Goal: Task Accomplishment & Management: Use online tool/utility

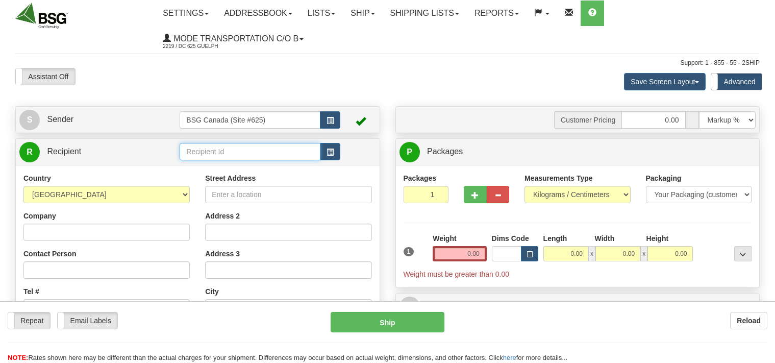
click at [203, 151] on input "text" at bounding box center [250, 151] width 140 height 17
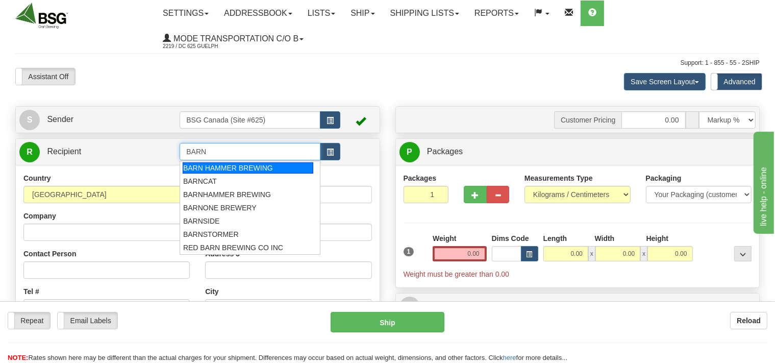
click at [236, 169] on div "BARN HAMMER BREWING" at bounding box center [248, 167] width 131 height 11
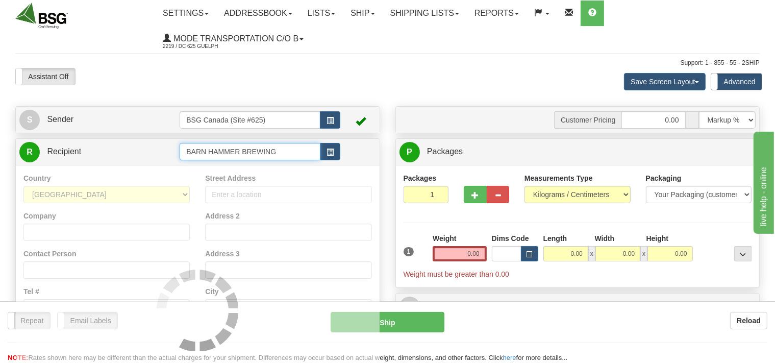
type input "BARN HAMMER BREWING"
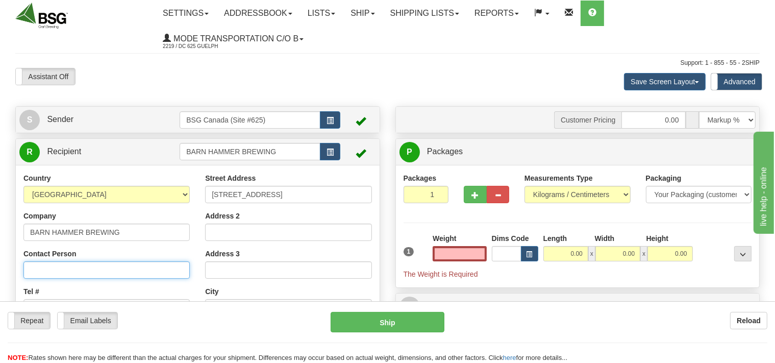
type input "0.00"
click at [56, 271] on input "Contact Person" at bounding box center [106, 269] width 166 height 17
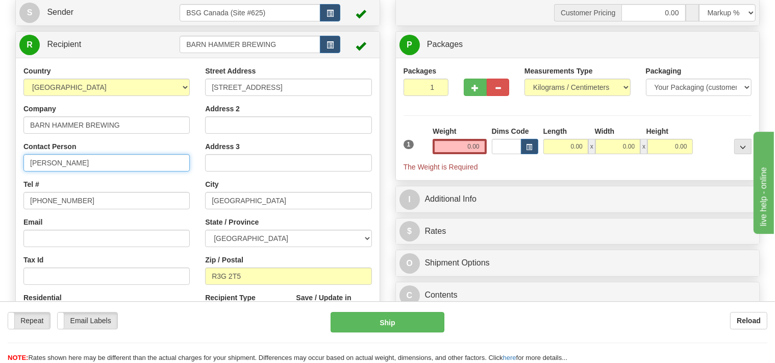
scroll to position [161, 0]
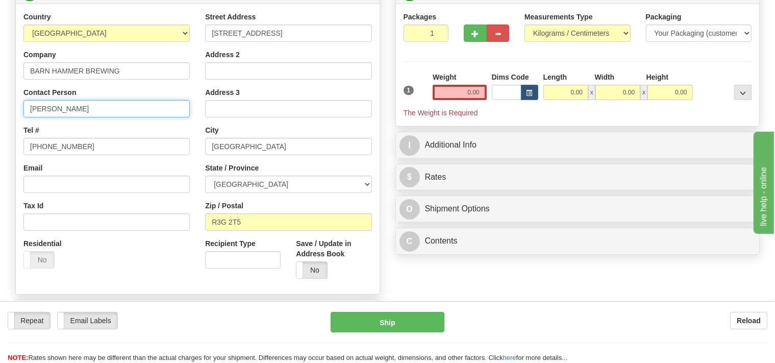
type input "Denny"
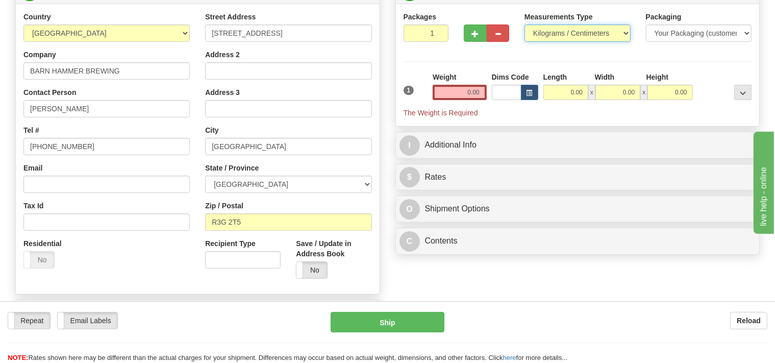
click at [525, 24] on select "Pounds / Inches Kilograms / Centimeters" at bounding box center [578, 32] width 106 height 17
select select "0"
click option "Pounds / Inches" at bounding box center [0, 0] width 0 height 0
click at [457, 94] on input "0.00" at bounding box center [460, 92] width 54 height 15
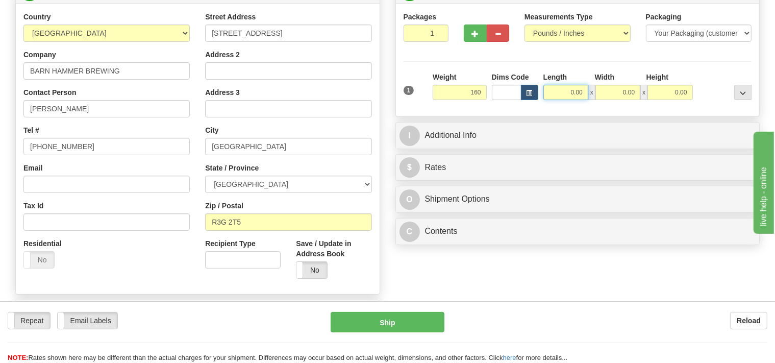
type input "160.00"
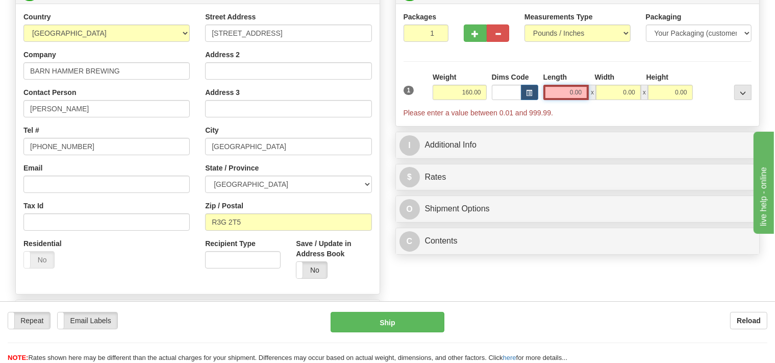
click at [566, 92] on input "0.00" at bounding box center [567, 92] width 46 height 15
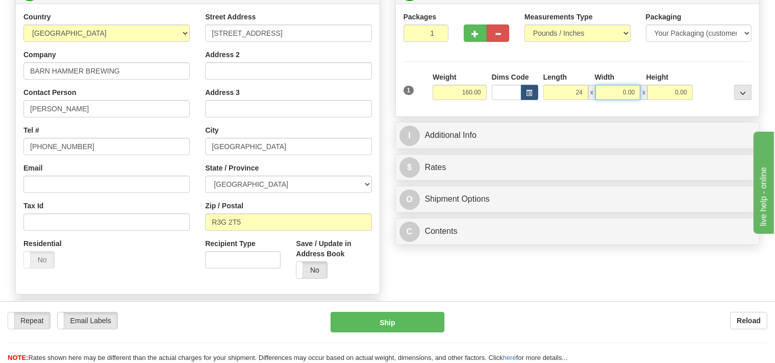
type input "24.00"
click at [615, 93] on input "0.00" at bounding box center [618, 92] width 45 height 15
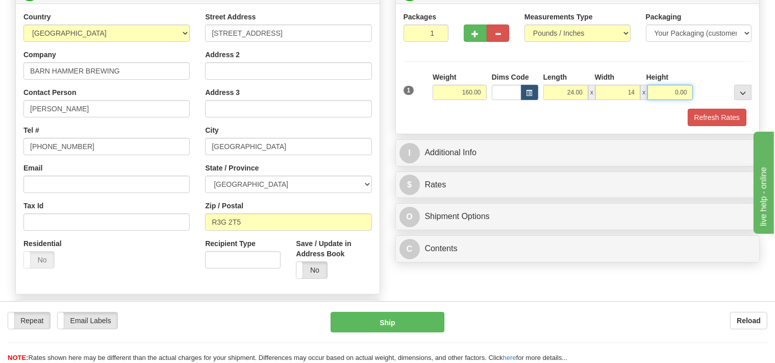
type input "14.00"
click at [657, 91] on input "0.00" at bounding box center [670, 92] width 45 height 15
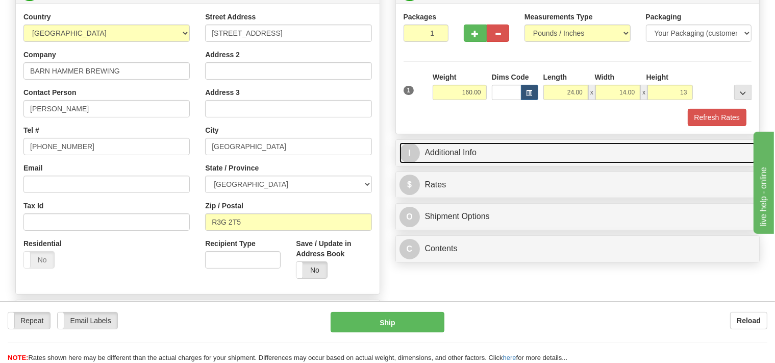
type input "13.00"
click at [517, 151] on link "I Additional Info" at bounding box center [578, 152] width 357 height 21
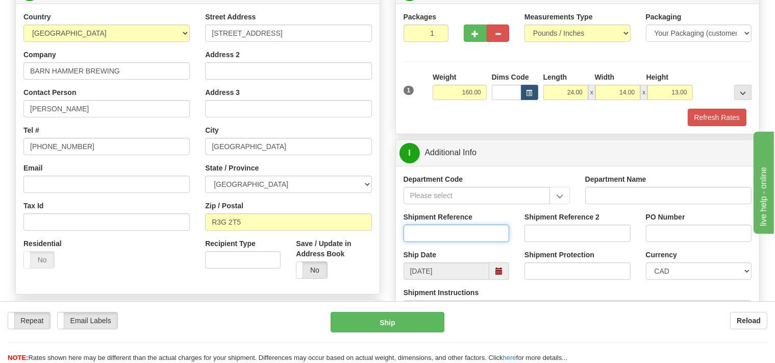
click at [438, 226] on input "Shipment Reference" at bounding box center [457, 233] width 106 height 17
type input "SO170-150604"
click at [726, 116] on button "Refresh Rates" at bounding box center [717, 117] width 59 height 17
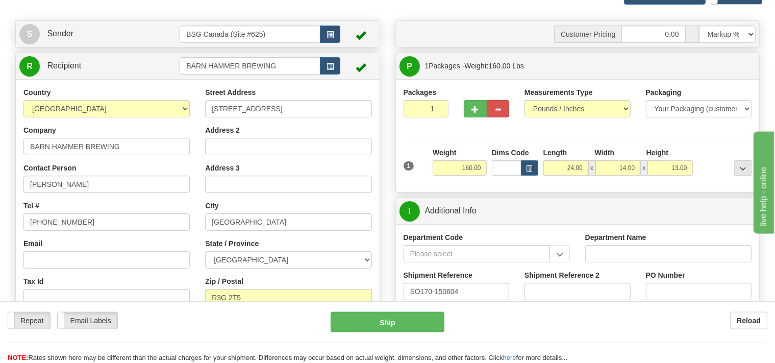
scroll to position [0, 0]
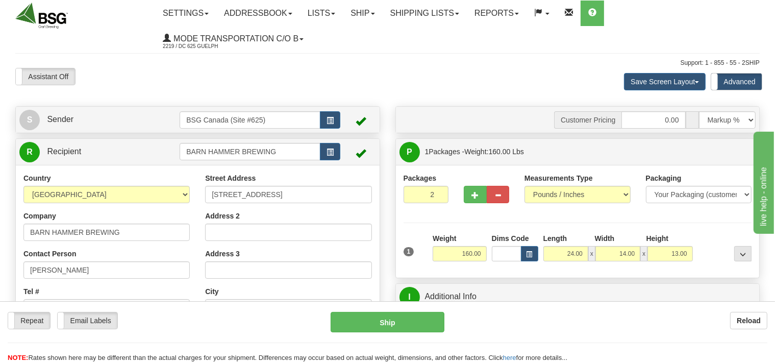
click at [441, 193] on input "2" at bounding box center [426, 194] width 45 height 17
type input "3"
click at [441, 193] on input "3" at bounding box center [426, 194] width 45 height 17
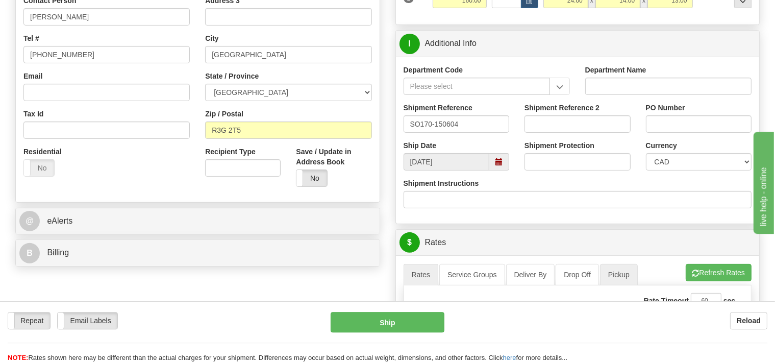
scroll to position [323, 0]
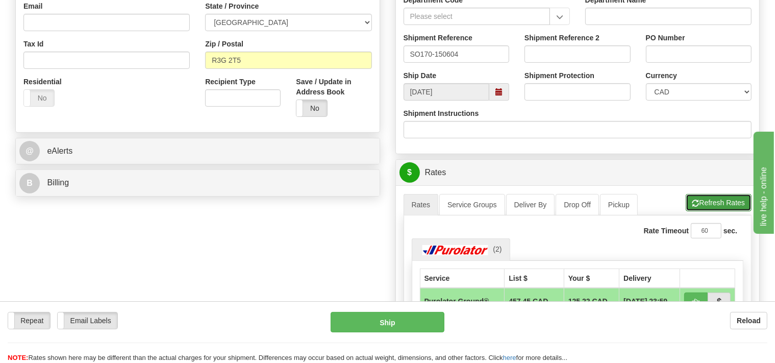
click at [710, 201] on button "Refresh Rates" at bounding box center [719, 202] width 66 height 17
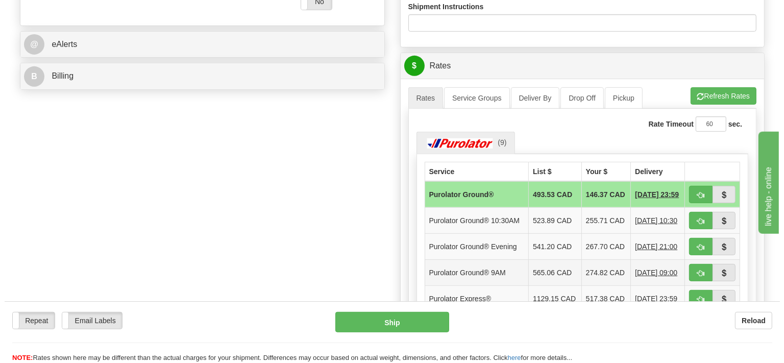
scroll to position [431, 0]
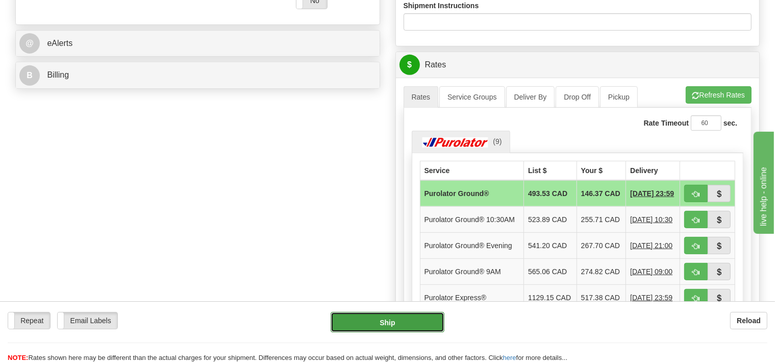
click at [420, 317] on button "Ship" at bounding box center [388, 322] width 114 height 20
type input "260"
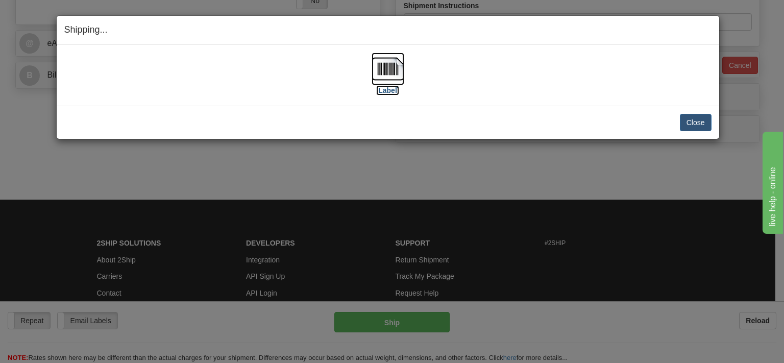
click at [385, 78] on img at bounding box center [388, 69] width 33 height 33
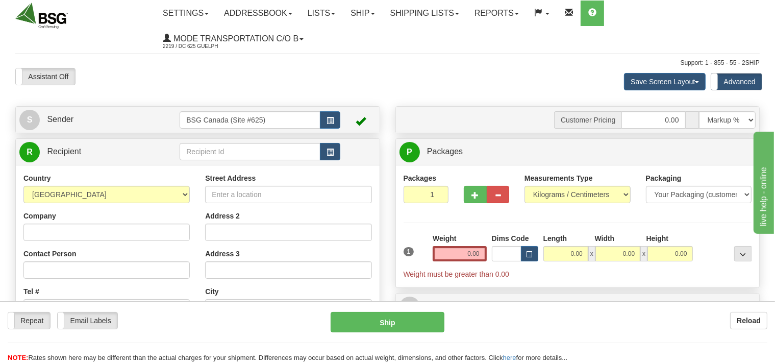
click at [241, 148] on input "text" at bounding box center [250, 151] width 140 height 17
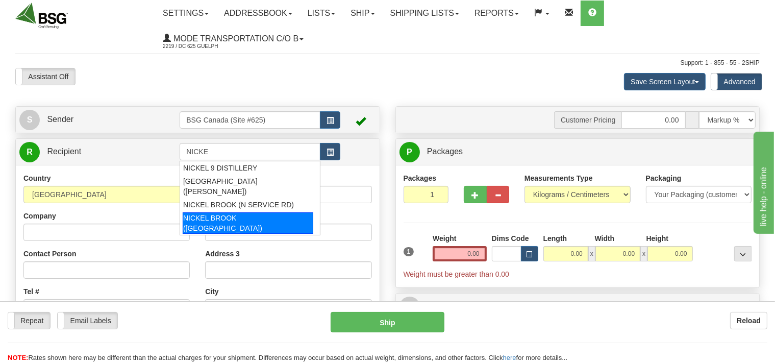
click at [216, 212] on div "NICKEL BROOK ([GEOGRAPHIC_DATA])" at bounding box center [248, 222] width 131 height 21
type input "NICKEL BROOK ([GEOGRAPHIC_DATA])"
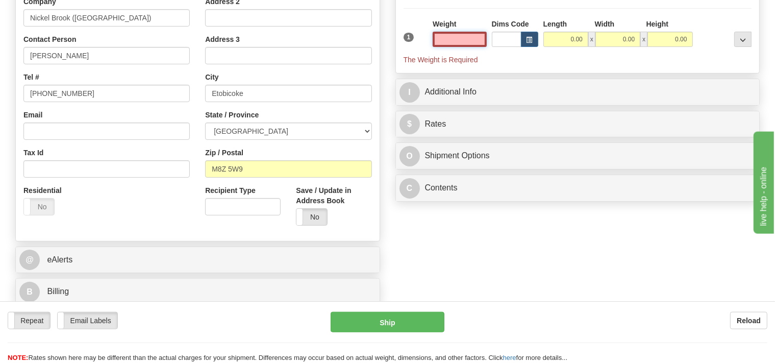
scroll to position [215, 0]
type input "0.00"
drag, startPoint x: 246, startPoint y: 166, endPoint x: 233, endPoint y: 167, distance: 13.3
click at [233, 167] on input "M8Z 5W9" at bounding box center [288, 167] width 166 height 17
drag, startPoint x: 242, startPoint y: 167, endPoint x: 211, endPoint y: 152, distance: 35.4
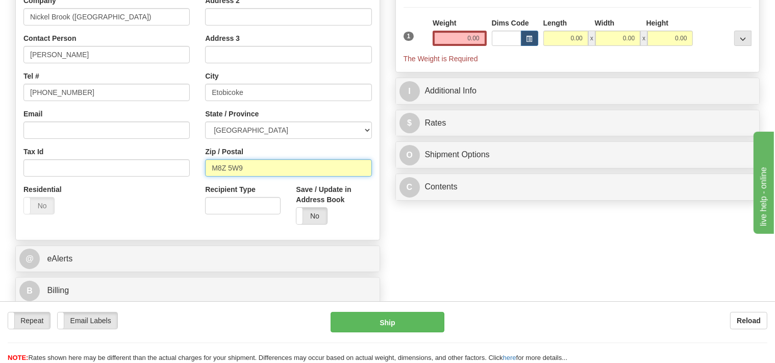
click at [229, 167] on input "M8Z 5W9" at bounding box center [288, 167] width 166 height 17
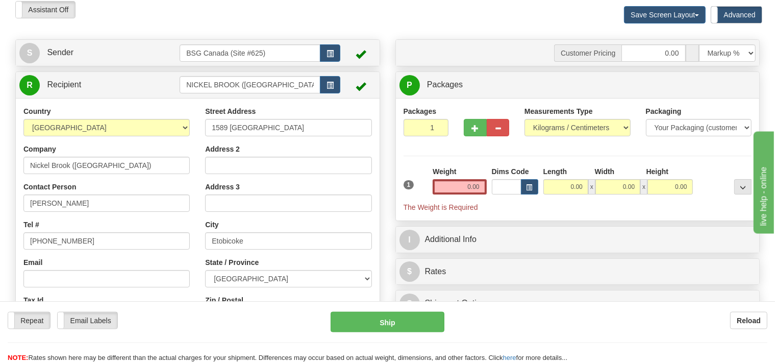
scroll to position [54, 0]
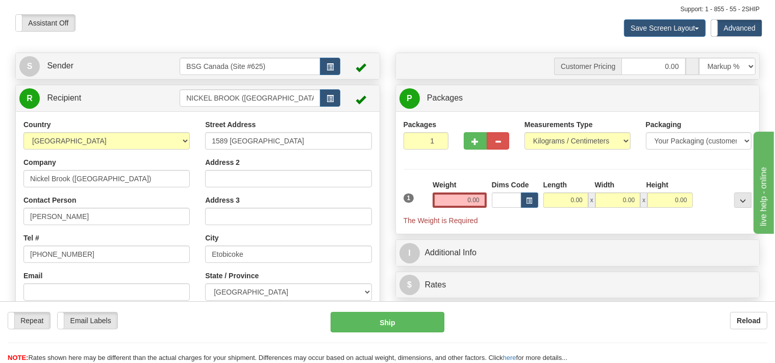
type input "M8Z 1V1"
click at [525, 132] on select "Pounds / Inches Kilograms / Centimeters" at bounding box center [578, 140] width 106 height 17
select select "0"
click option "Pounds / Inches" at bounding box center [0, 0] width 0 height 0
click at [461, 193] on input "0.00" at bounding box center [460, 199] width 54 height 15
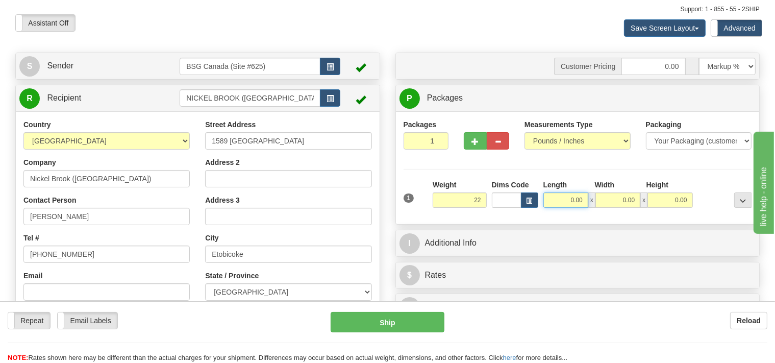
type input "22.00"
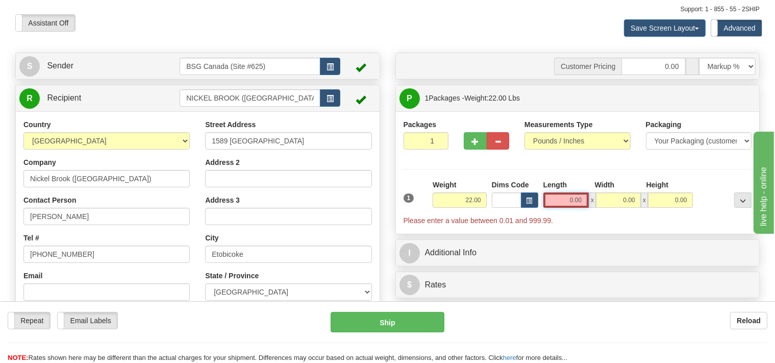
click at [564, 200] on input "0.00" at bounding box center [567, 199] width 46 height 15
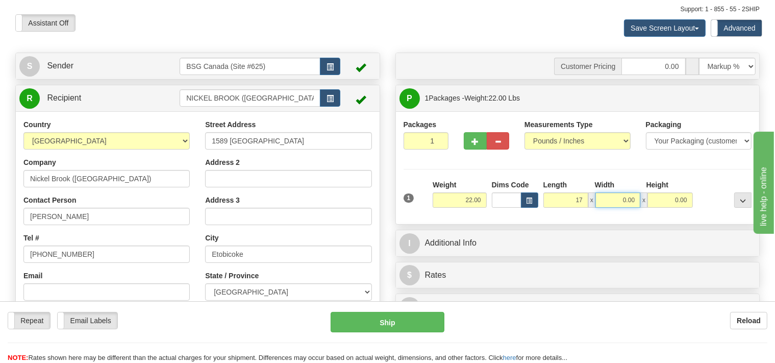
type input "17.00"
click at [611, 199] on input "0.00" at bounding box center [618, 199] width 45 height 15
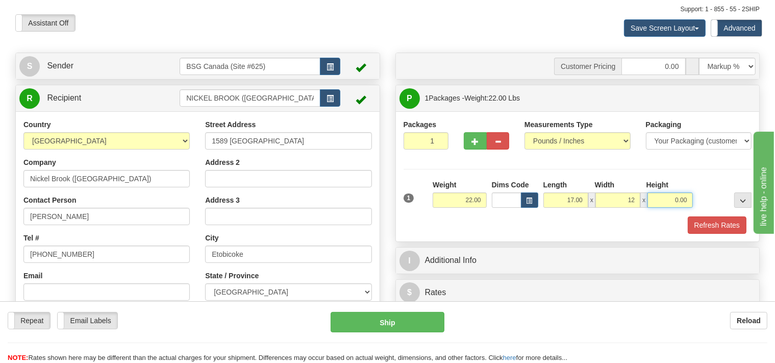
type input "12.00"
click at [669, 202] on input "0.00" at bounding box center [670, 199] width 45 height 15
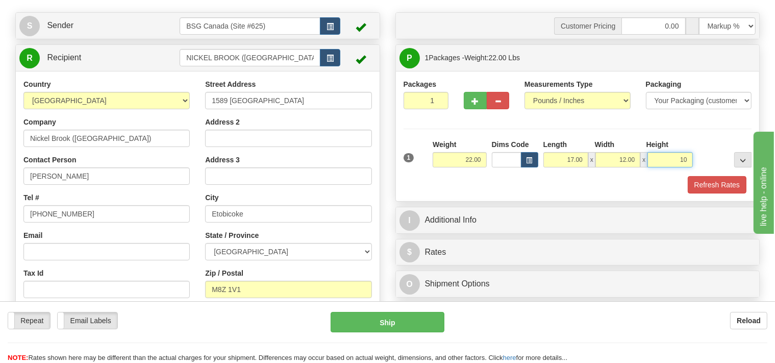
scroll to position [161, 0]
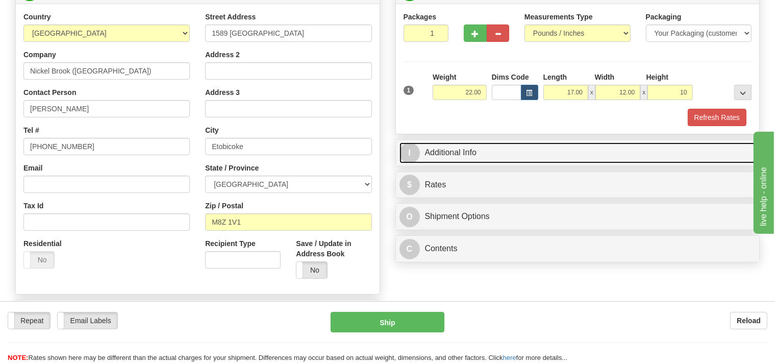
type input "10.00"
click at [487, 158] on link "I Additional Info" at bounding box center [578, 152] width 357 height 21
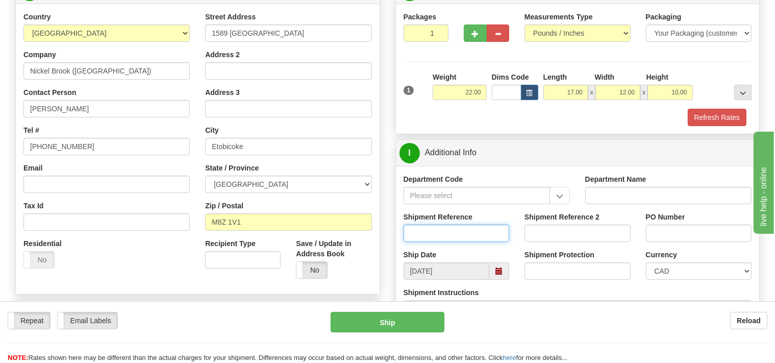
click at [434, 232] on input "Shipment Reference" at bounding box center [457, 233] width 106 height 17
type input "SO170-150621"
click at [702, 113] on button "Refresh Rates" at bounding box center [717, 117] width 59 height 17
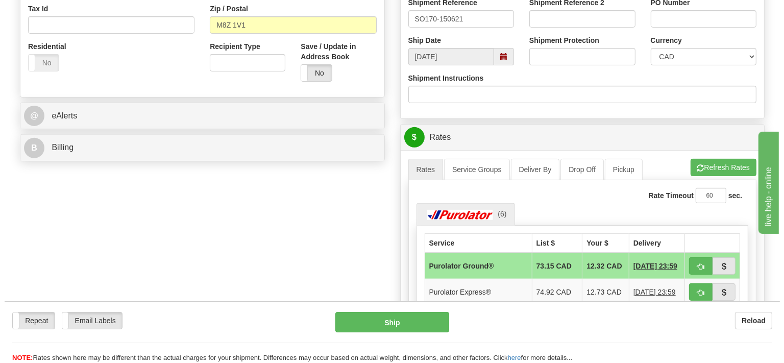
scroll to position [377, 0]
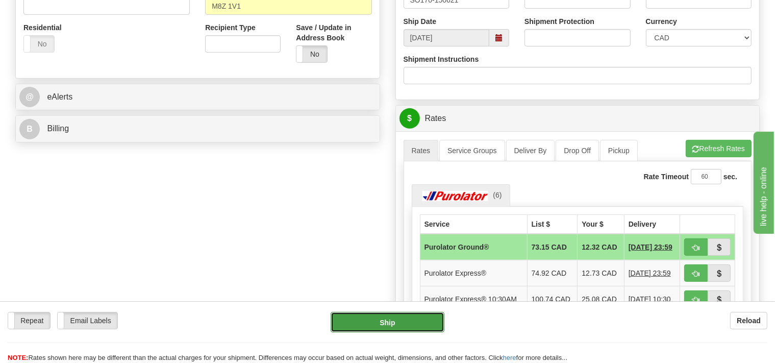
click at [409, 318] on button "Ship" at bounding box center [388, 322] width 114 height 20
type input "260"
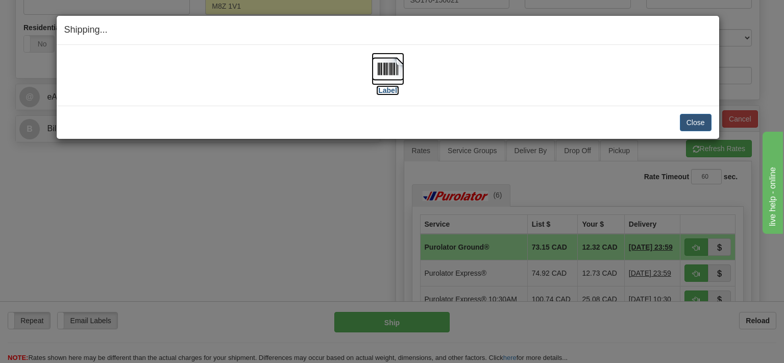
click at [386, 70] on img at bounding box center [388, 69] width 33 height 33
